Goal: Transaction & Acquisition: Purchase product/service

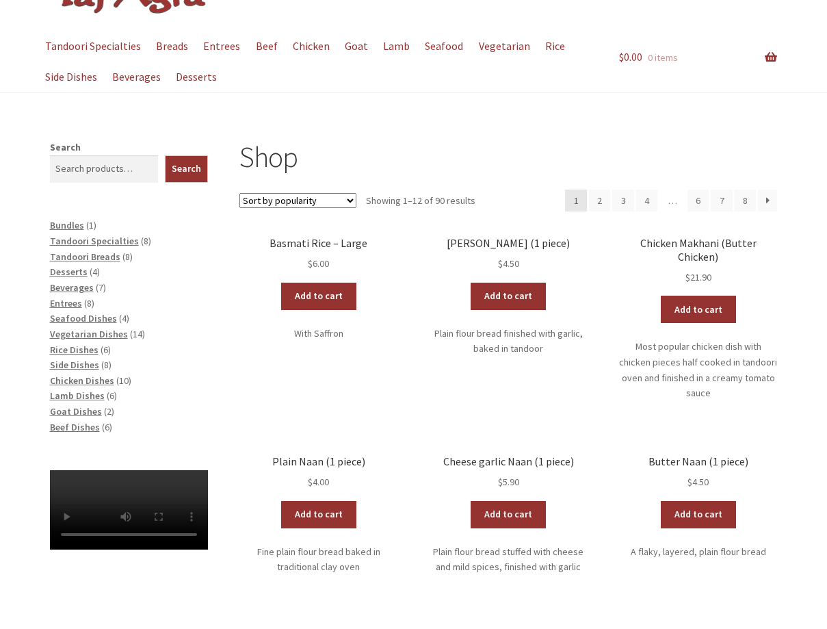
scroll to position [137, 0]
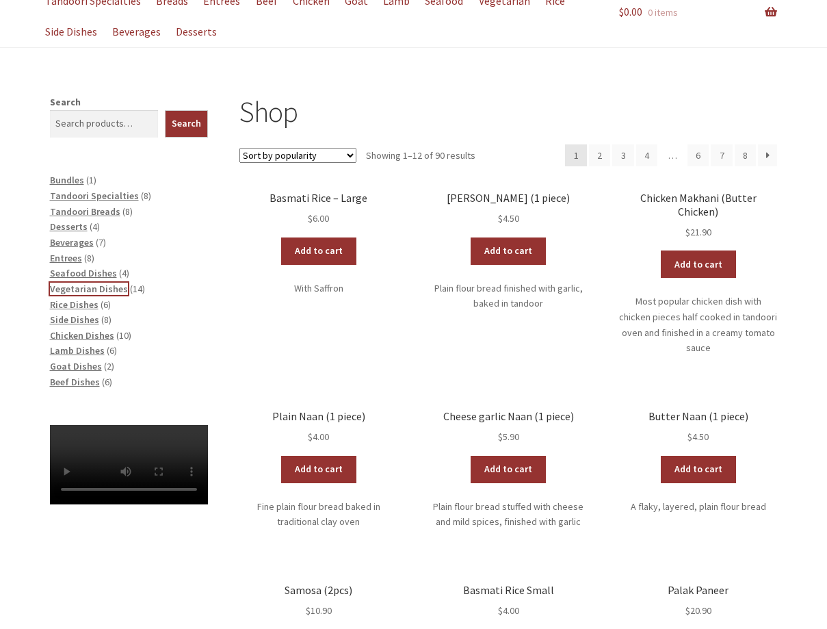
click at [95, 289] on span "Vegetarian Dishes" at bounding box center [89, 289] width 78 height 12
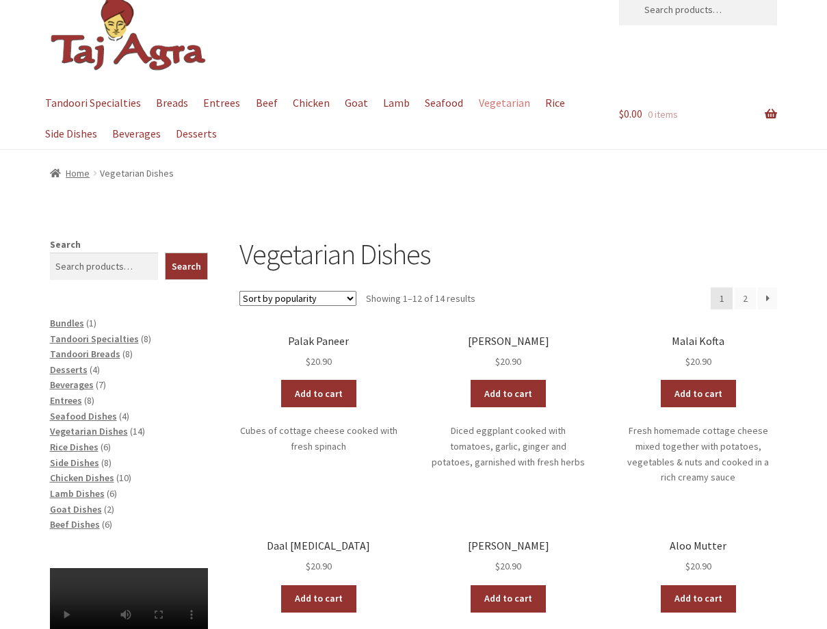
scroll to position [68, 0]
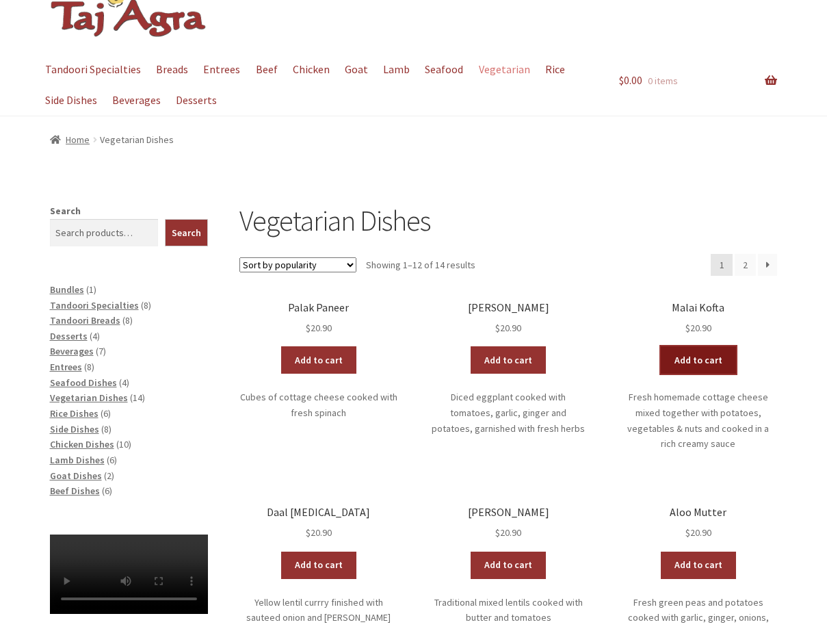
click at [701, 360] on link "Add to cart" at bounding box center [698, 359] width 75 height 27
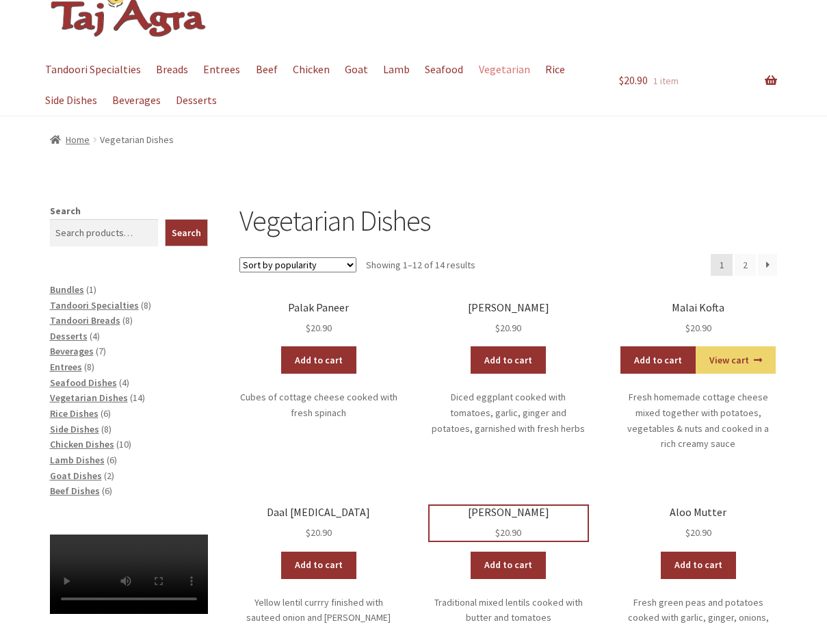
click at [507, 509] on h2 "[PERSON_NAME]" at bounding box center [509, 512] width 158 height 13
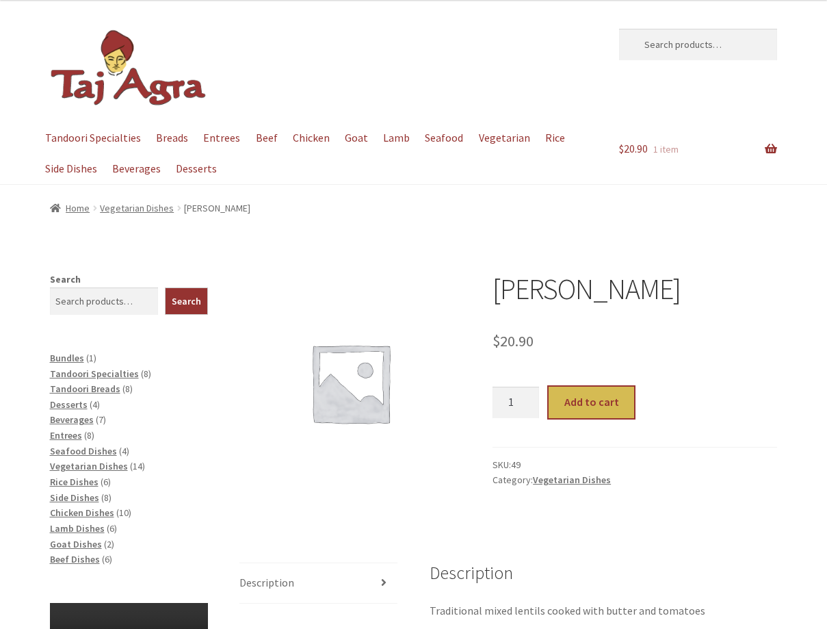
click at [577, 403] on button "Add to cart" at bounding box center [592, 401] width 86 height 31
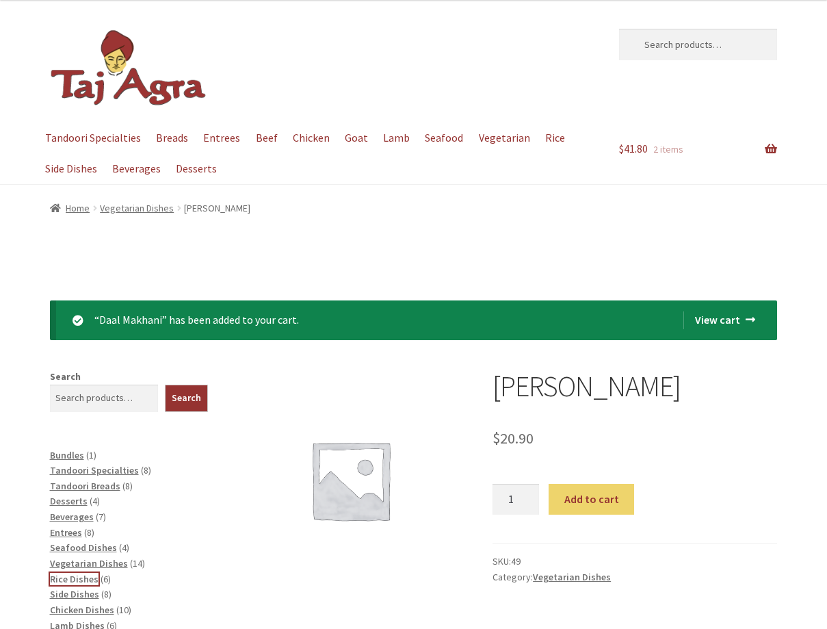
click at [85, 579] on span "Rice Dishes" at bounding box center [74, 579] width 49 height 12
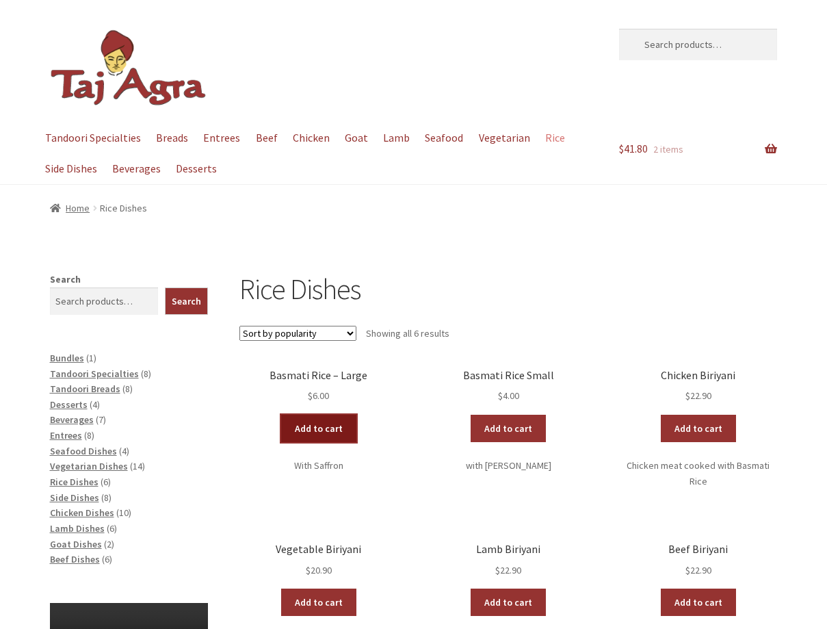
click at [308, 421] on link "Add to cart" at bounding box center [318, 428] width 75 height 27
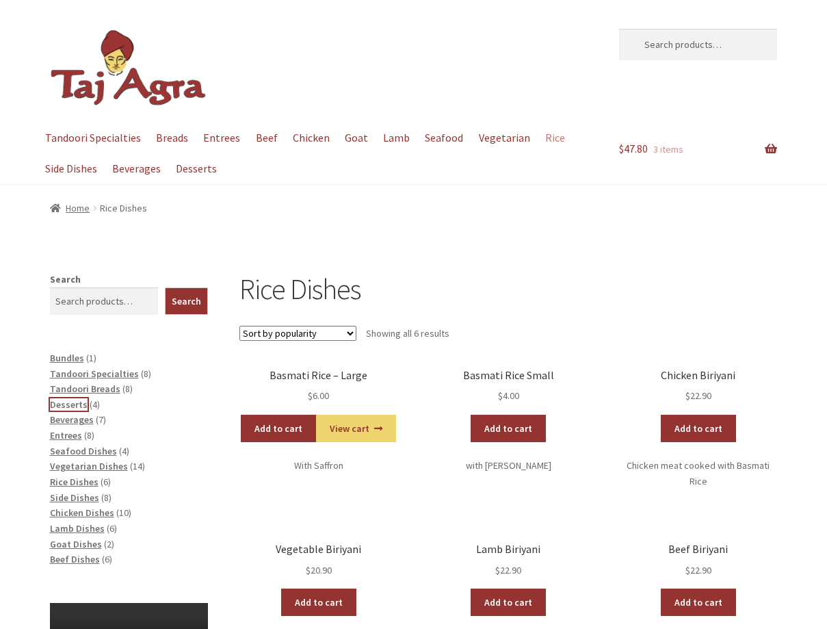
click at [78, 407] on span "Desserts" at bounding box center [69, 404] width 38 height 12
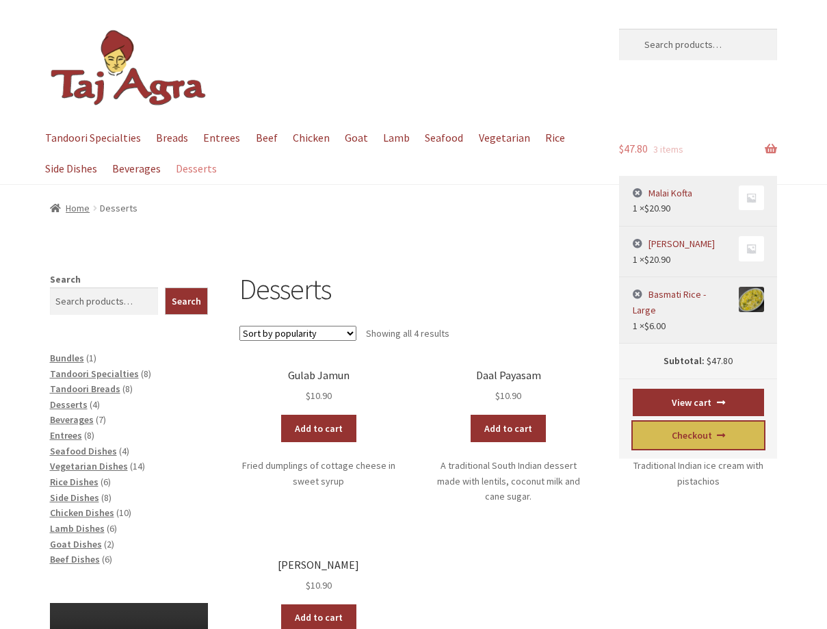
click at [704, 421] on link "Checkout" at bounding box center [698, 434] width 131 height 27
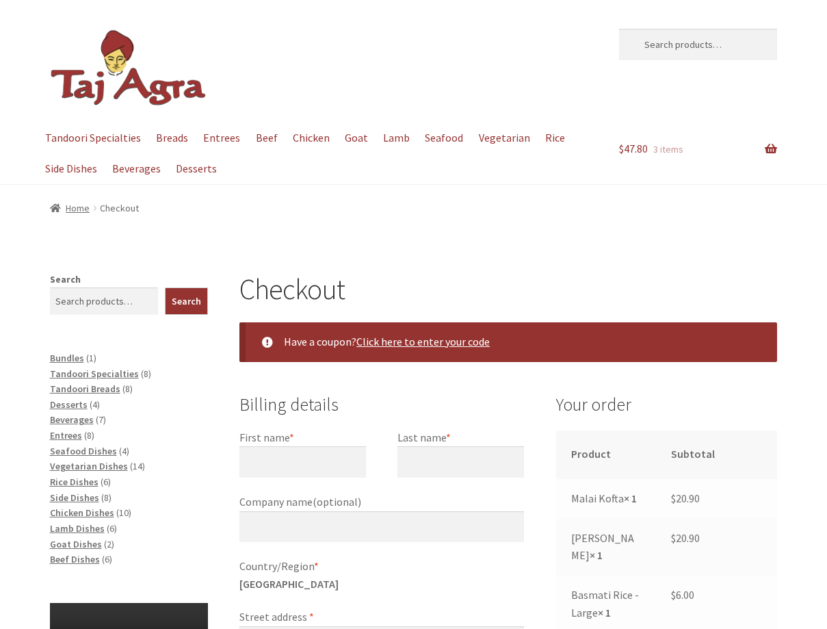
select select "ACT"
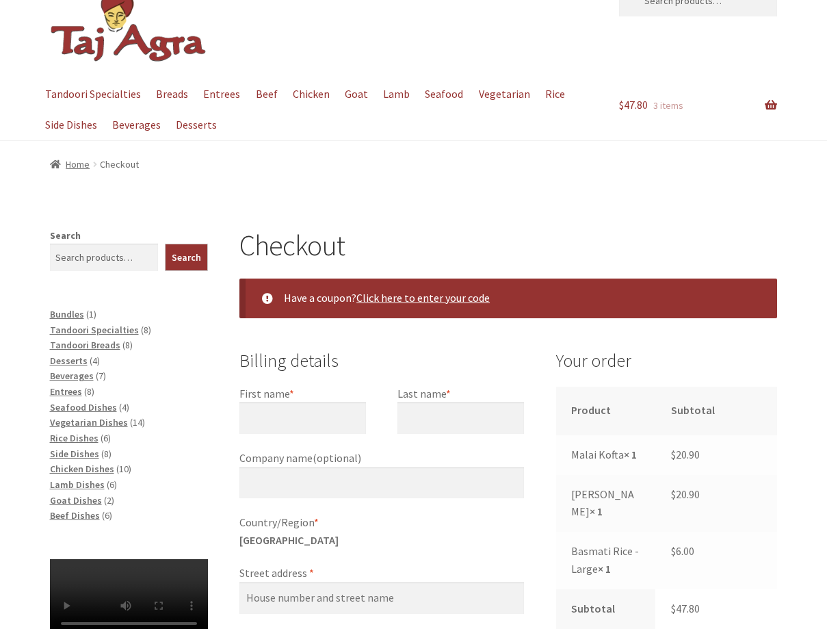
scroll to position [68, 0]
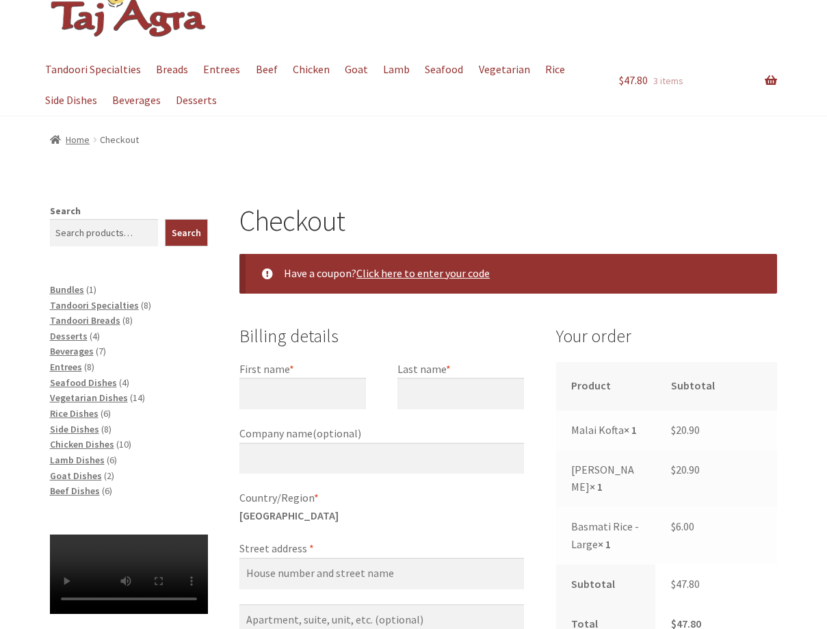
click at [328, 369] on label "First name *" at bounding box center [302, 369] width 127 height 18
click at [328, 378] on input "First name *" at bounding box center [302, 393] width 127 height 31
type input "Jenny"
type input "M Snell"
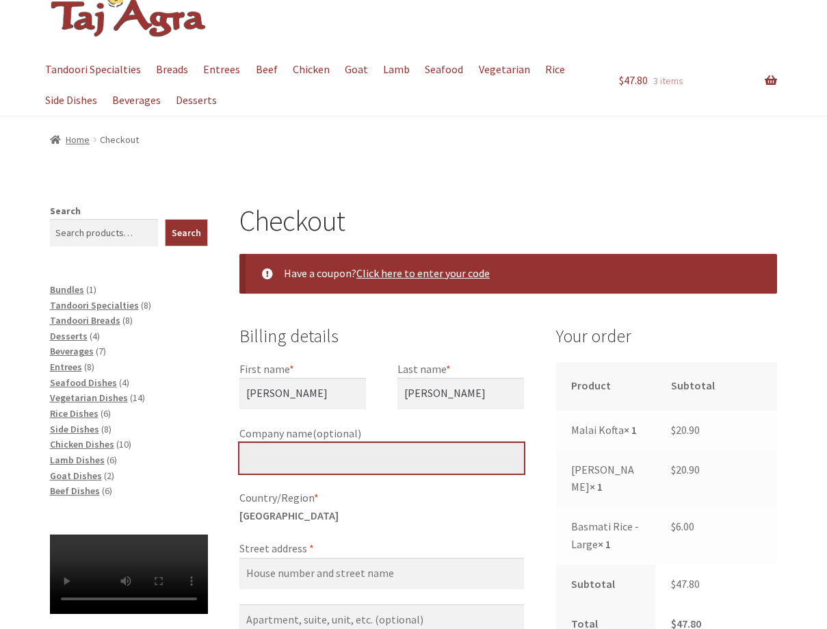
type input "[PERSON_NAME]"
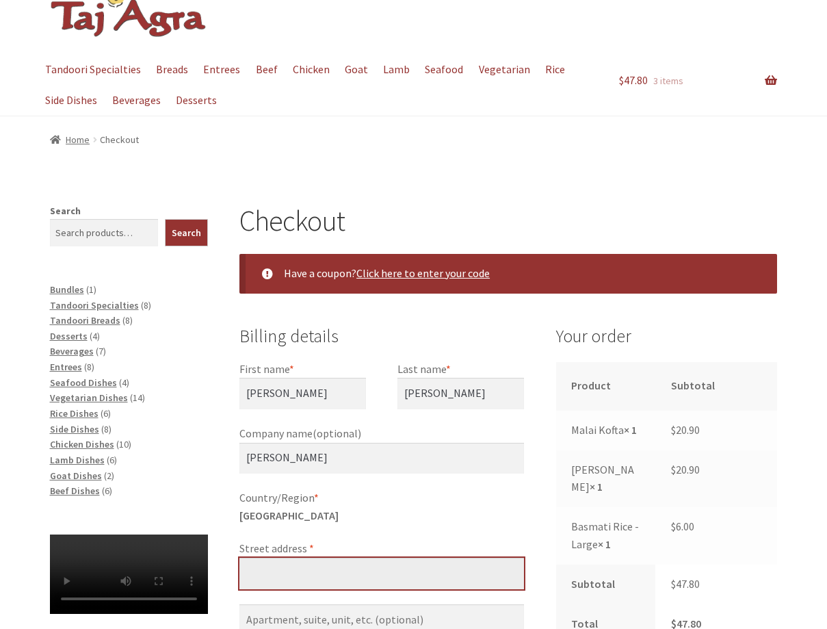
type input "[STREET_ADDRESS]"
type input "Canberra"
type input "2602"
type input "[PHONE_NUMBER]"
type input "[EMAIL_ADDRESS][DOMAIN_NAME]"
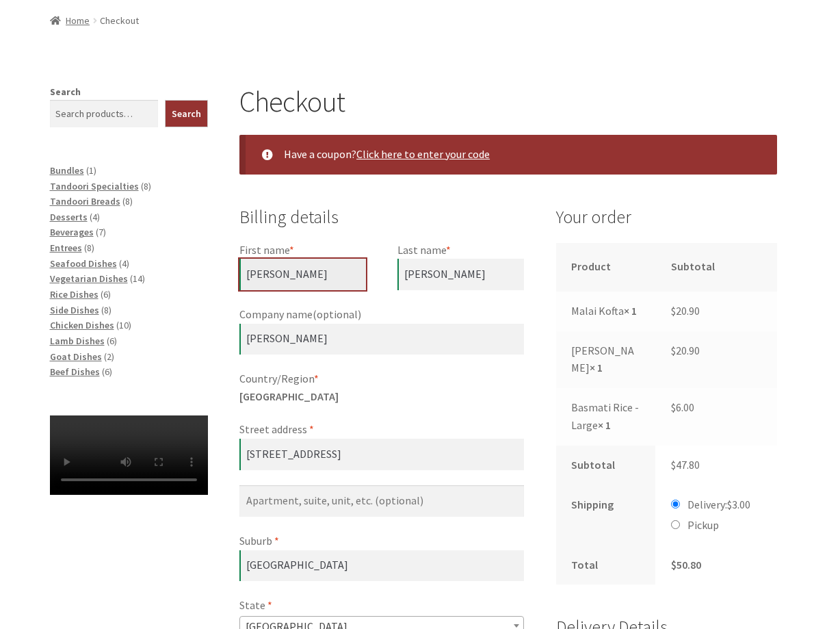
scroll to position [156, 0]
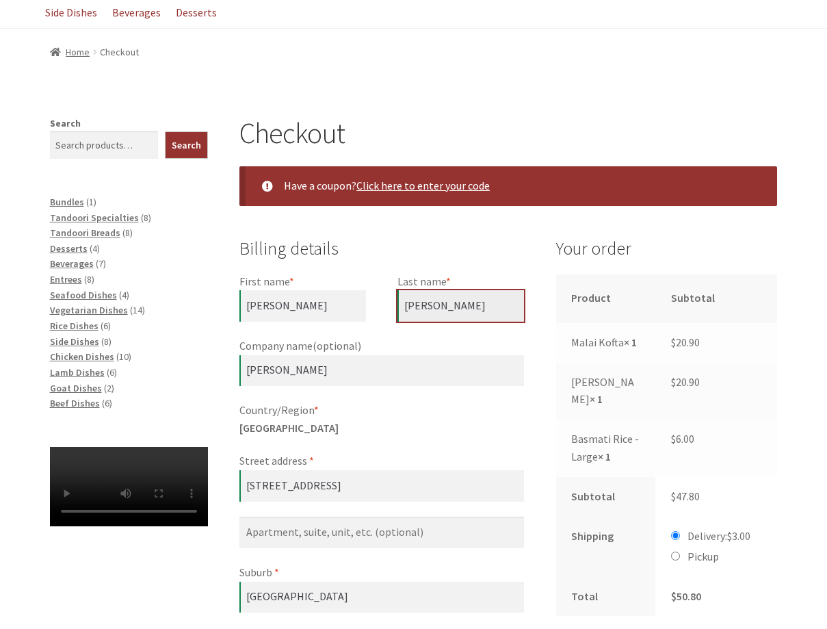
drag, startPoint x: 412, startPoint y: 306, endPoint x: 403, endPoint y: 306, distance: 8.9
click at [403, 306] on input "M Snell" at bounding box center [460, 305] width 127 height 31
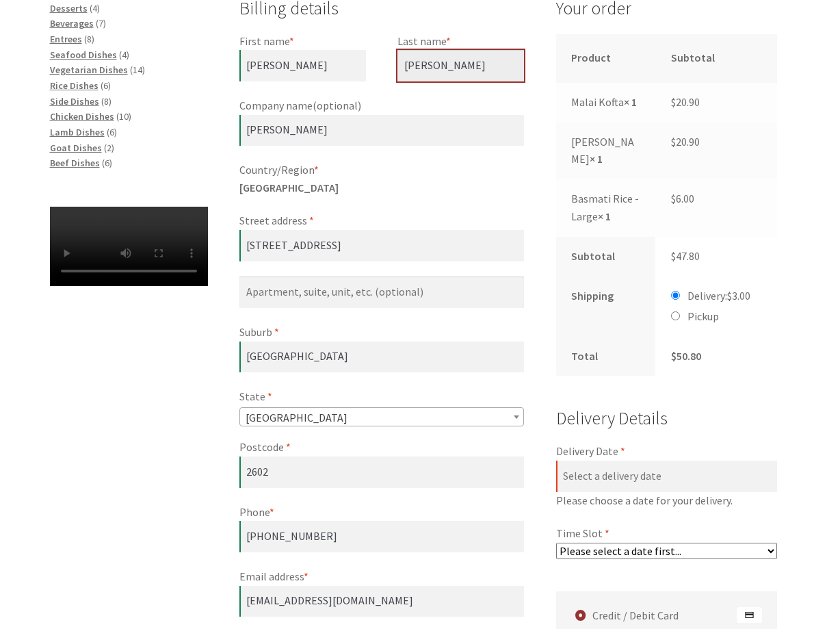
scroll to position [430, 0]
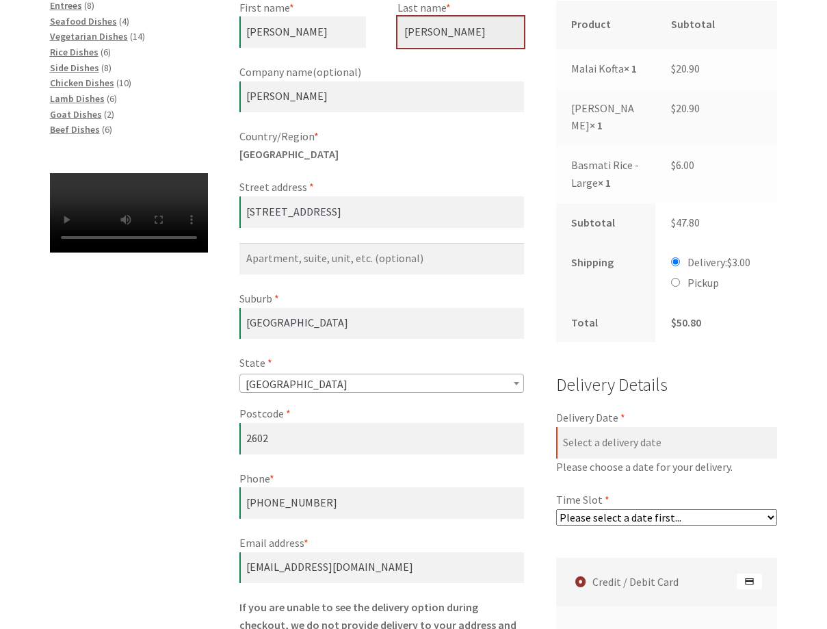
type input "Snell"
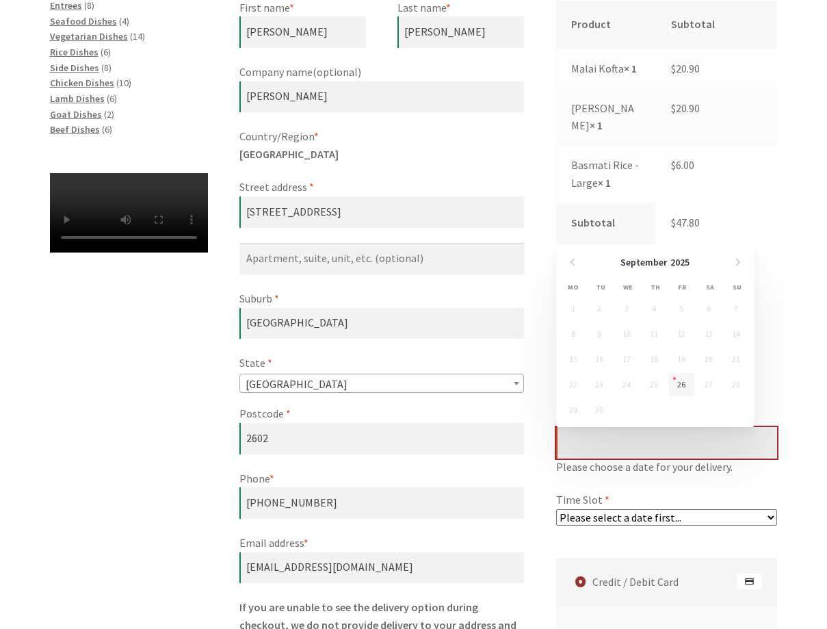
click at [594, 443] on input "Delivery Date *" at bounding box center [667, 442] width 222 height 31
click at [681, 383] on link "26" at bounding box center [681, 384] width 25 height 23
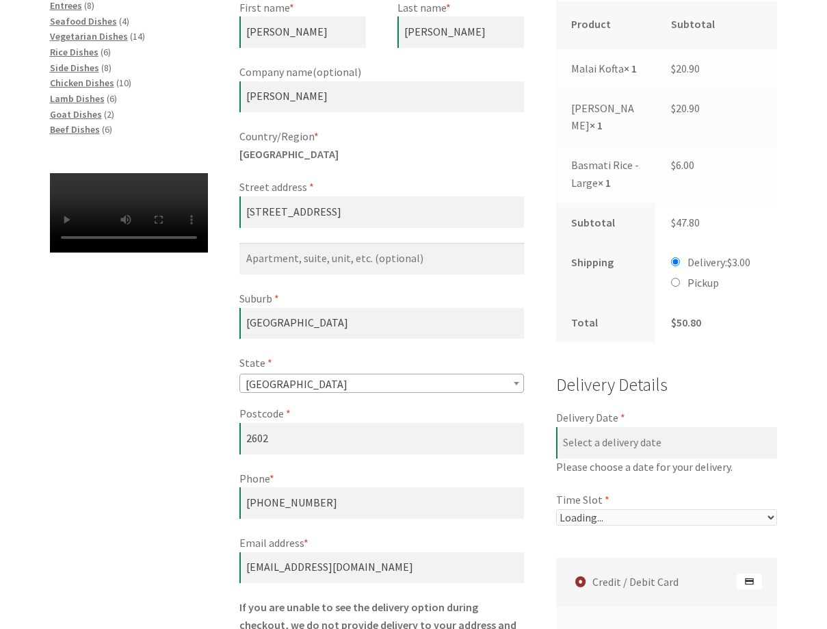
type input "[DATE]"
click at [642, 517] on select "Please select a time slot... 05:55 PM - 06:25 PM 06:25 PM - 06:55 PM 06:55 PM -…" at bounding box center [667, 517] width 222 height 16
select select "60c2ef62db861/2|0.00"
click at [556, 509] on select "Please select a time slot... 05:55 PM - 06:25 PM 06:25 PM - 06:55 PM 06:55 PM -…" at bounding box center [667, 517] width 222 height 16
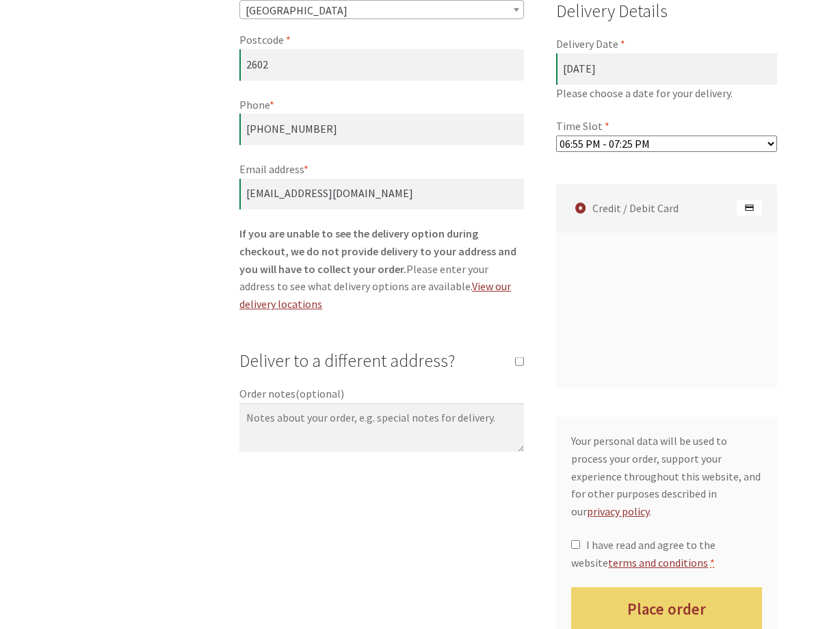
scroll to position [840, 0]
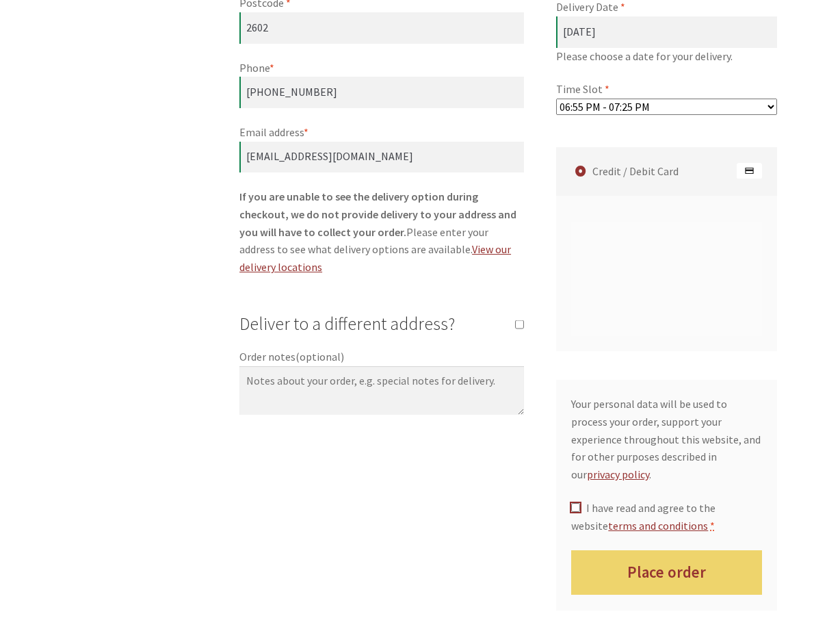
click at [578, 508] on input "I have read and agree to the website terms and conditions *" at bounding box center [575, 507] width 9 height 9
checkbox input "true"
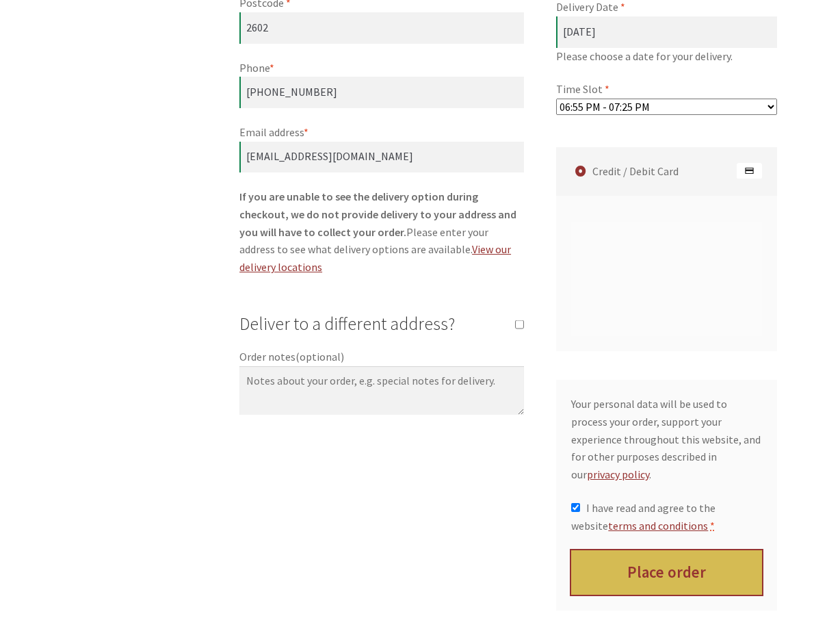
click at [649, 572] on button "Place order" at bounding box center [666, 572] width 191 height 44
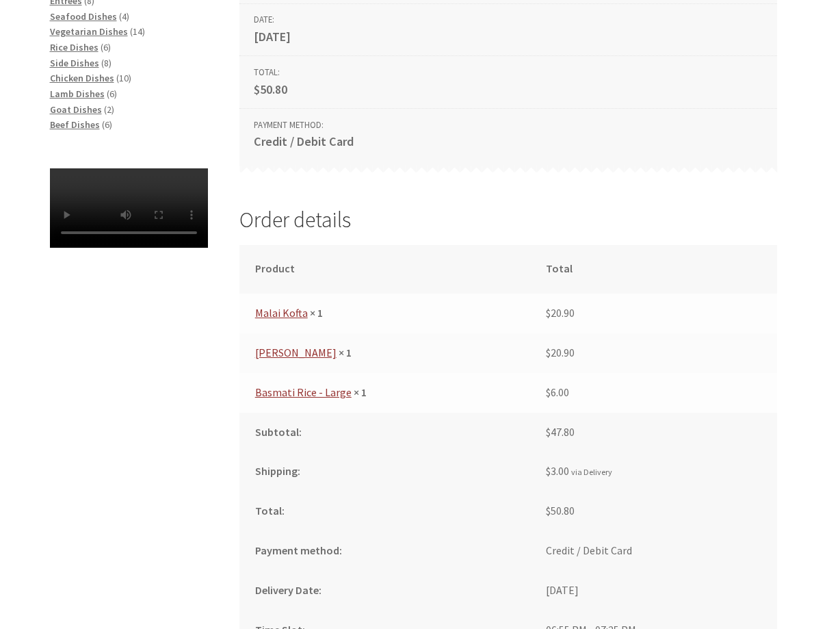
scroll to position [342, 0]
